Goal: Information Seeking & Learning: Understand process/instructions

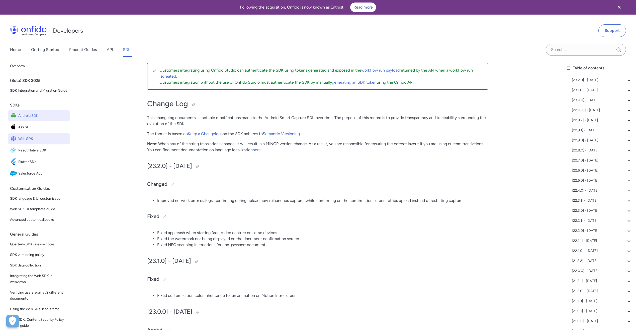
click at [28, 142] on span "Web SDK" at bounding box center [43, 138] width 50 height 7
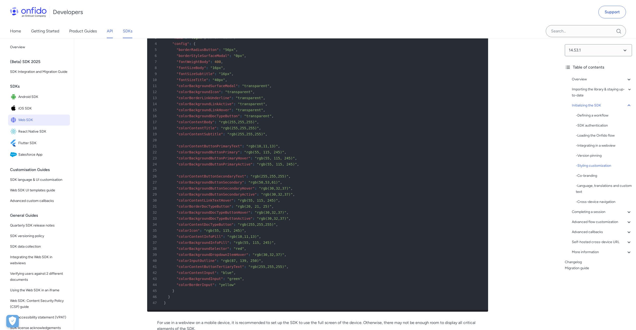
click at [109, 32] on link "API" at bounding box center [110, 31] width 6 height 14
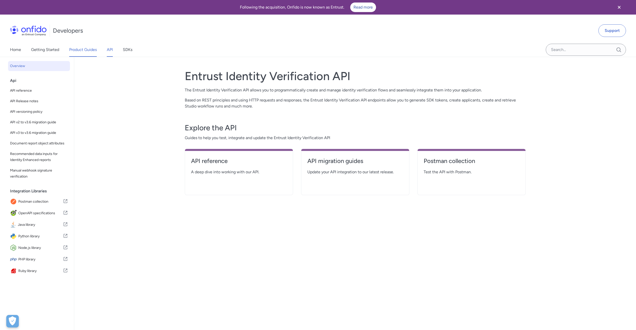
click at [83, 51] on link "Product Guides" at bounding box center [83, 50] width 28 height 14
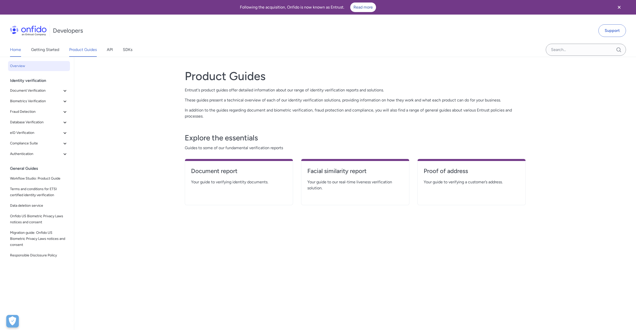
click at [18, 48] on link "Home" at bounding box center [15, 50] width 11 height 14
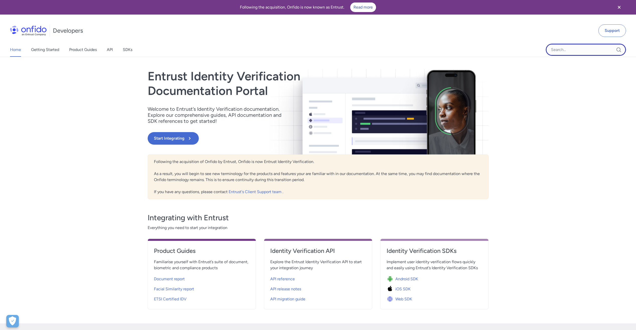
click at [315, 47] on input "Onfido search input field" at bounding box center [586, 50] width 80 height 12
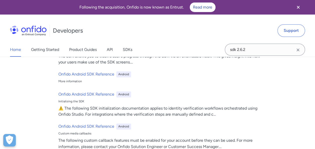
scroll to position [376, 0]
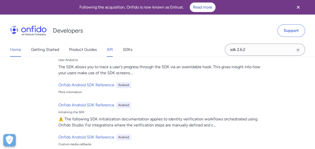
click at [111, 48] on link "API" at bounding box center [110, 50] width 6 height 14
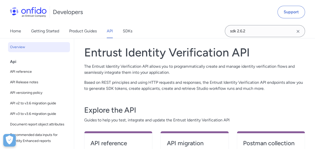
scroll to position [25, 0]
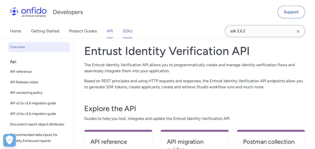
click at [127, 32] on link "SDKs" at bounding box center [128, 31] width 10 height 14
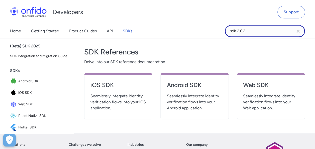
click at [254, 32] on input "sdk 2.6.2" at bounding box center [265, 31] width 80 height 12
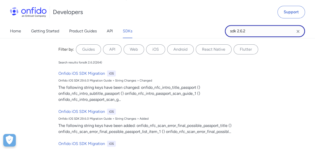
drag, startPoint x: 259, startPoint y: 32, endPoint x: 229, endPoint y: 33, distance: 29.9
click at [229, 33] on input "sdk 2.6.2" at bounding box center [265, 31] width 80 height 12
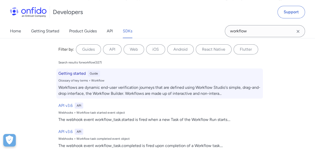
click at [70, 73] on h6 "Getting started" at bounding box center [71, 73] width 27 height 6
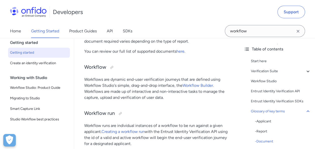
scroll to position [1503, 0]
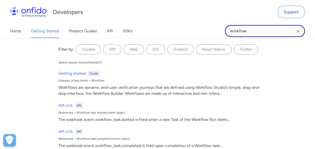
click at [258, 31] on input "workflow" at bounding box center [265, 31] width 80 height 12
type input "workflow version"
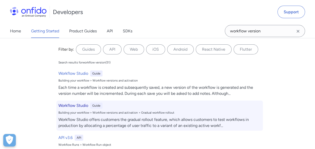
drag, startPoint x: 71, startPoint y: 71, endPoint x: 146, endPoint y: 103, distance: 81.6
click at [146, 103] on div "Workflow Studio Guide" at bounding box center [159, 106] width 203 height 6
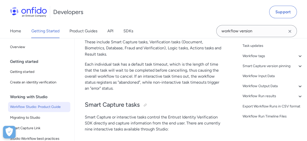
scroll to position [116, 0]
